Goal: Task Accomplishment & Management: Complete application form

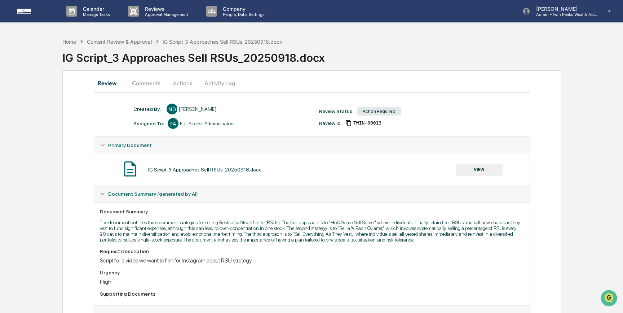
click at [482, 168] on button "VIEW" at bounding box center [479, 169] width 47 height 12
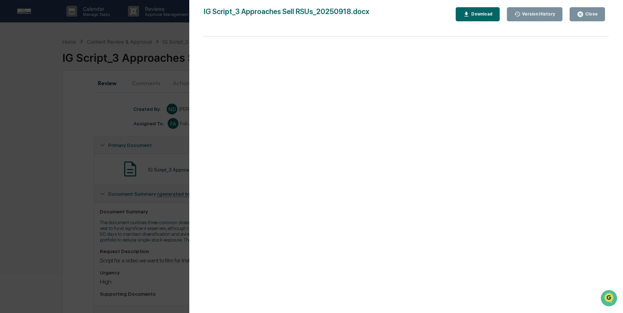
click at [475, 11] on div "Download" at bounding box center [478, 14] width 30 height 7
click at [523, 18] on button "Version History" at bounding box center [535, 14] width 56 height 14
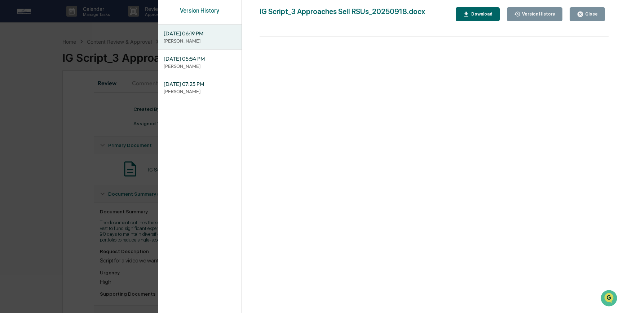
click at [205, 63] on p "[PERSON_NAME]" at bounding box center [200, 66] width 72 height 7
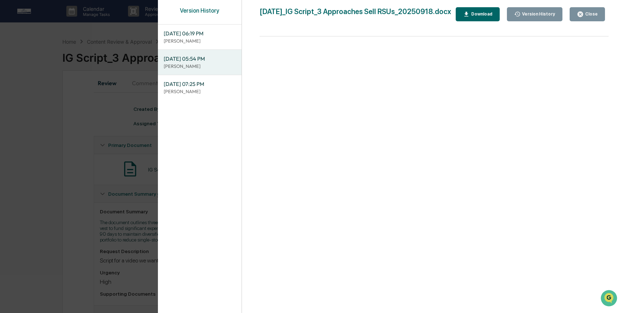
click at [470, 18] on icon "button" at bounding box center [466, 14] width 7 height 7
click at [198, 39] on p "[PERSON_NAME]" at bounding box center [200, 41] width 72 height 7
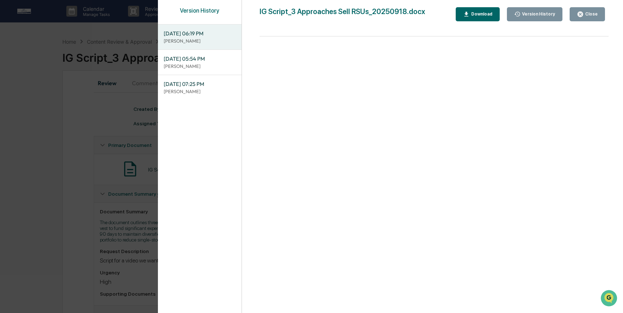
click at [466, 17] on button "Download" at bounding box center [478, 14] width 44 height 14
click at [90, 119] on div "Version History [DATE] 06:19 PM [PERSON_NAME] [DATE] 05:54 PM [PERSON_NAME] [DA…" at bounding box center [311, 156] width 623 height 313
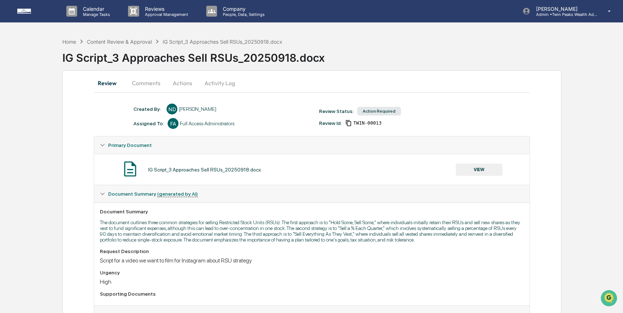
click at [181, 83] on button "Actions" at bounding box center [182, 82] width 32 height 17
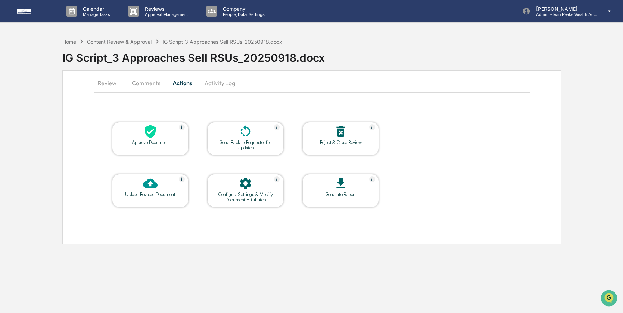
click at [152, 129] on icon at bounding box center [150, 131] width 11 height 13
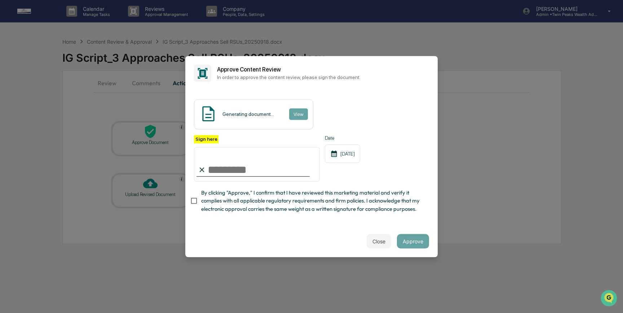
click at [228, 170] on input "Sign here" at bounding box center [257, 164] width 126 height 35
type input "**********"
click at [305, 114] on button "View" at bounding box center [298, 114] width 19 height 12
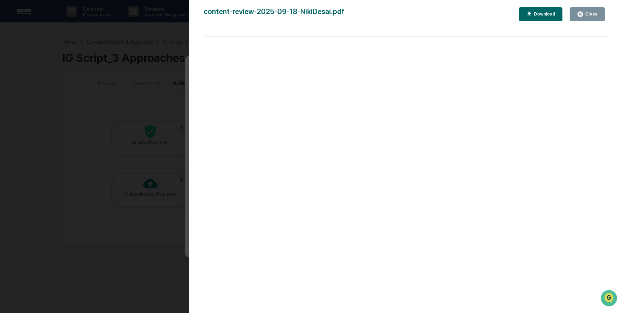
click at [165, 136] on div "Version History [DATE] 05:54 PM [PERSON_NAME] content-review-2025-09-18-NikiDes…" at bounding box center [311, 156] width 623 height 313
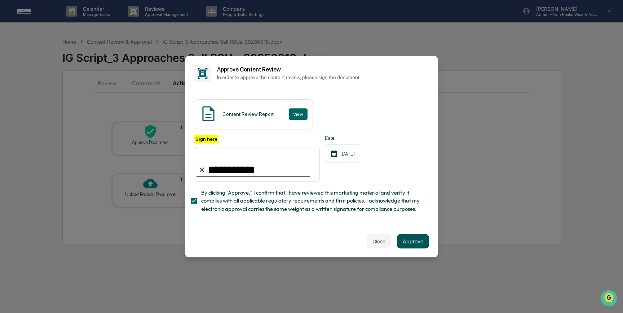
click at [408, 237] on button "Approve" at bounding box center [413, 241] width 32 height 14
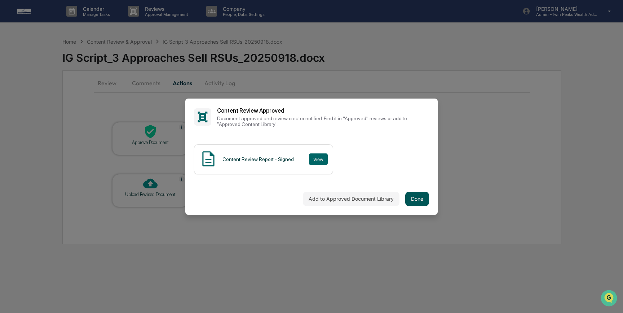
click at [410, 196] on button "Done" at bounding box center [417, 199] width 24 height 14
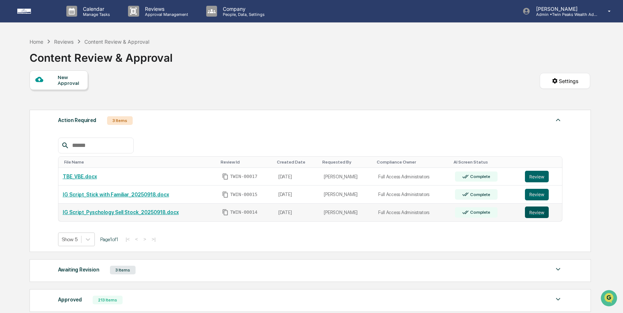
click at [534, 213] on button "Review" at bounding box center [537, 212] width 24 height 12
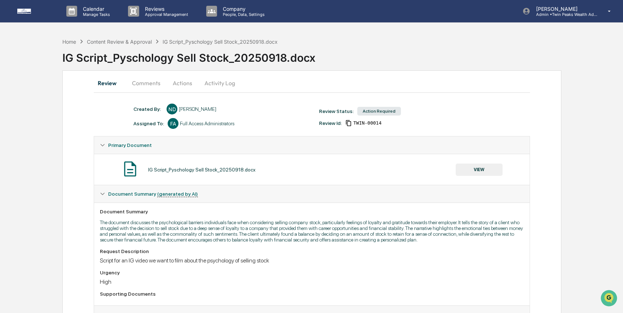
click at [471, 169] on button "VIEW" at bounding box center [479, 169] width 47 height 12
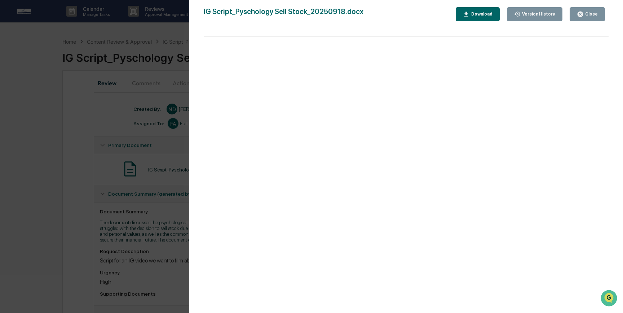
click at [478, 14] on div "Download" at bounding box center [481, 14] width 23 height 5
click at [516, 14] on icon "button" at bounding box center [518, 14] width 6 height 5
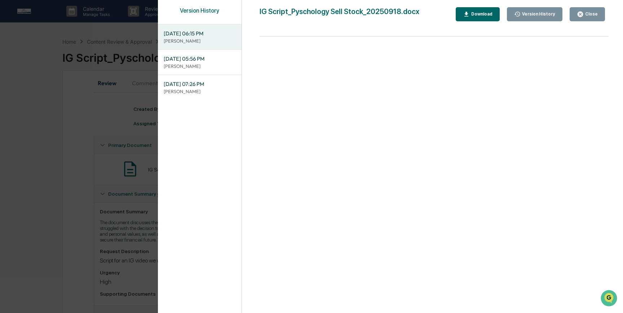
click at [202, 59] on span "[DATE] 05:56 PM" at bounding box center [200, 59] width 72 height 8
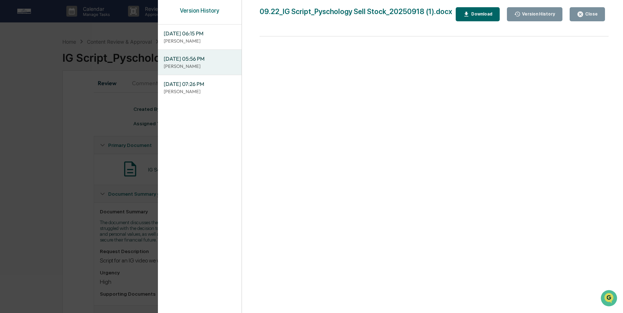
click at [493, 17] on div "Download" at bounding box center [481, 14] width 23 height 5
click at [524, 14] on div "Version History" at bounding box center [538, 14] width 35 height 5
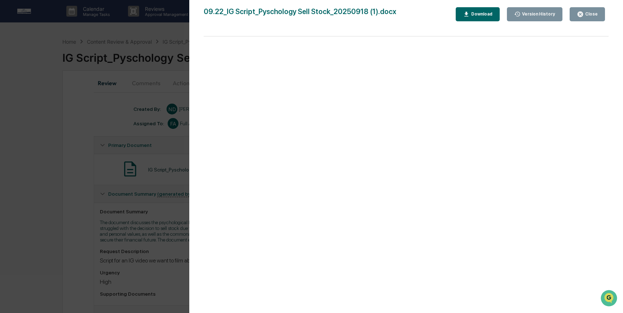
click at [515, 14] on icon "button" at bounding box center [518, 14] width 6 height 5
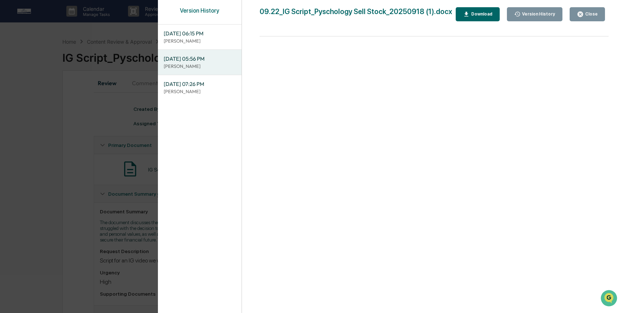
click at [207, 37] on span "[DATE] 06:15 PM" at bounding box center [200, 34] width 72 height 8
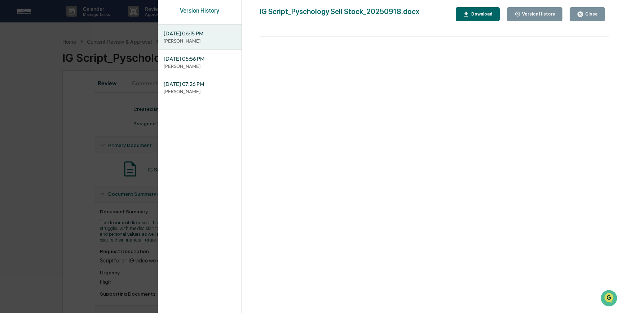
click at [470, 14] on div "Download" at bounding box center [481, 14] width 23 height 5
